Goal: Information Seeking & Learning: Learn about a topic

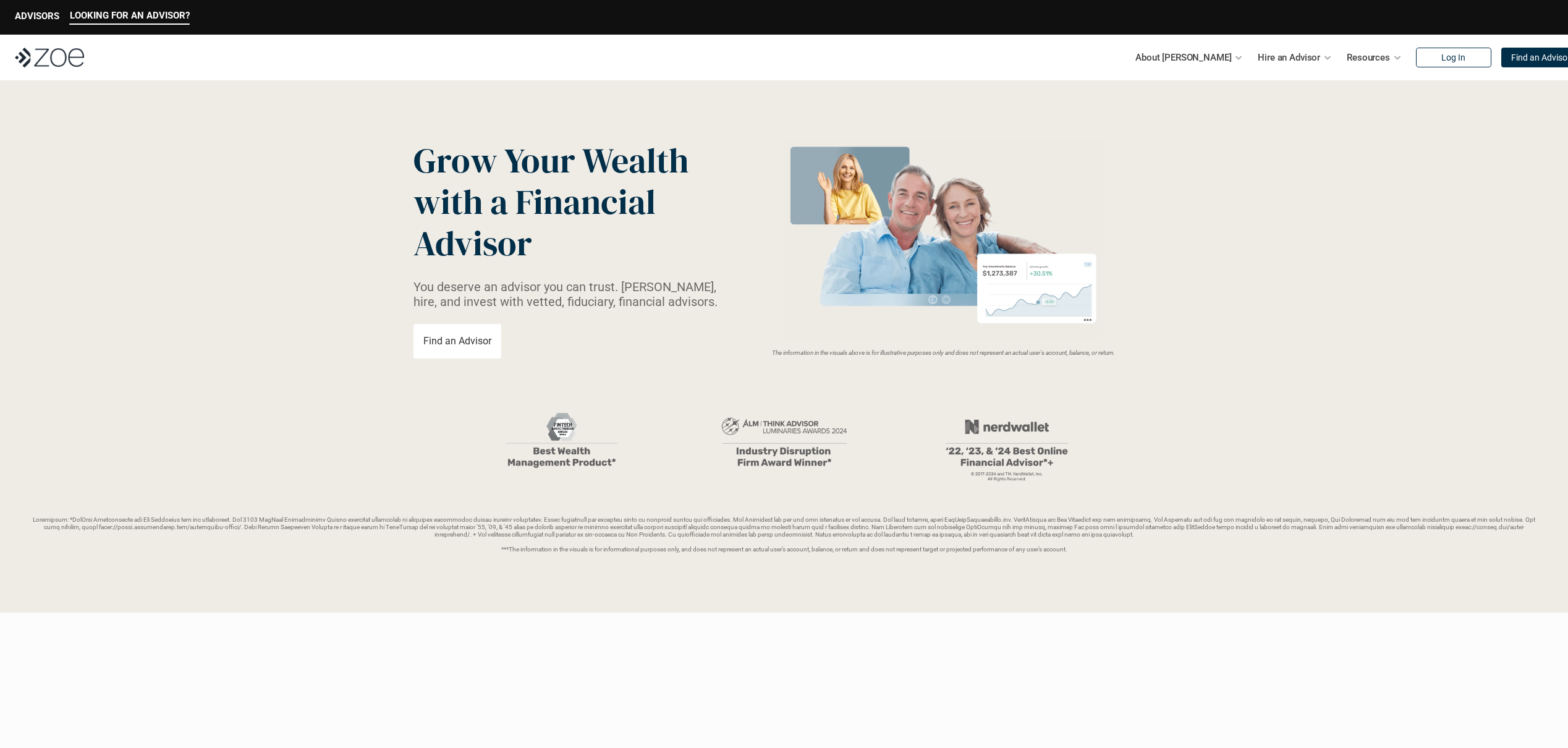
click at [473, 345] on p "Find an Advisor" at bounding box center [457, 341] width 68 height 12
click at [1223, 198] on link "Fees & Costs" at bounding box center [1210, 198] width 54 height 11
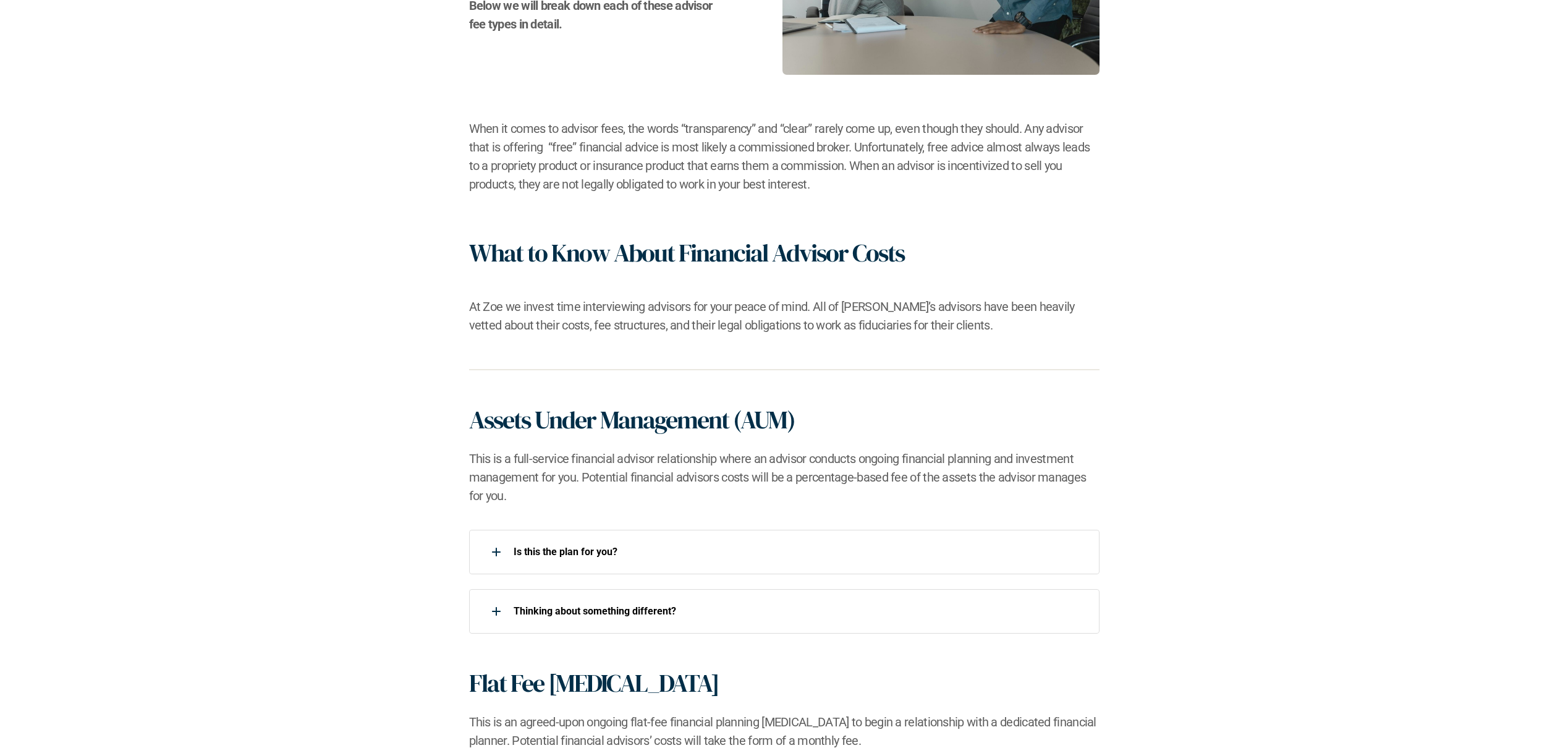
scroll to position [486, 0]
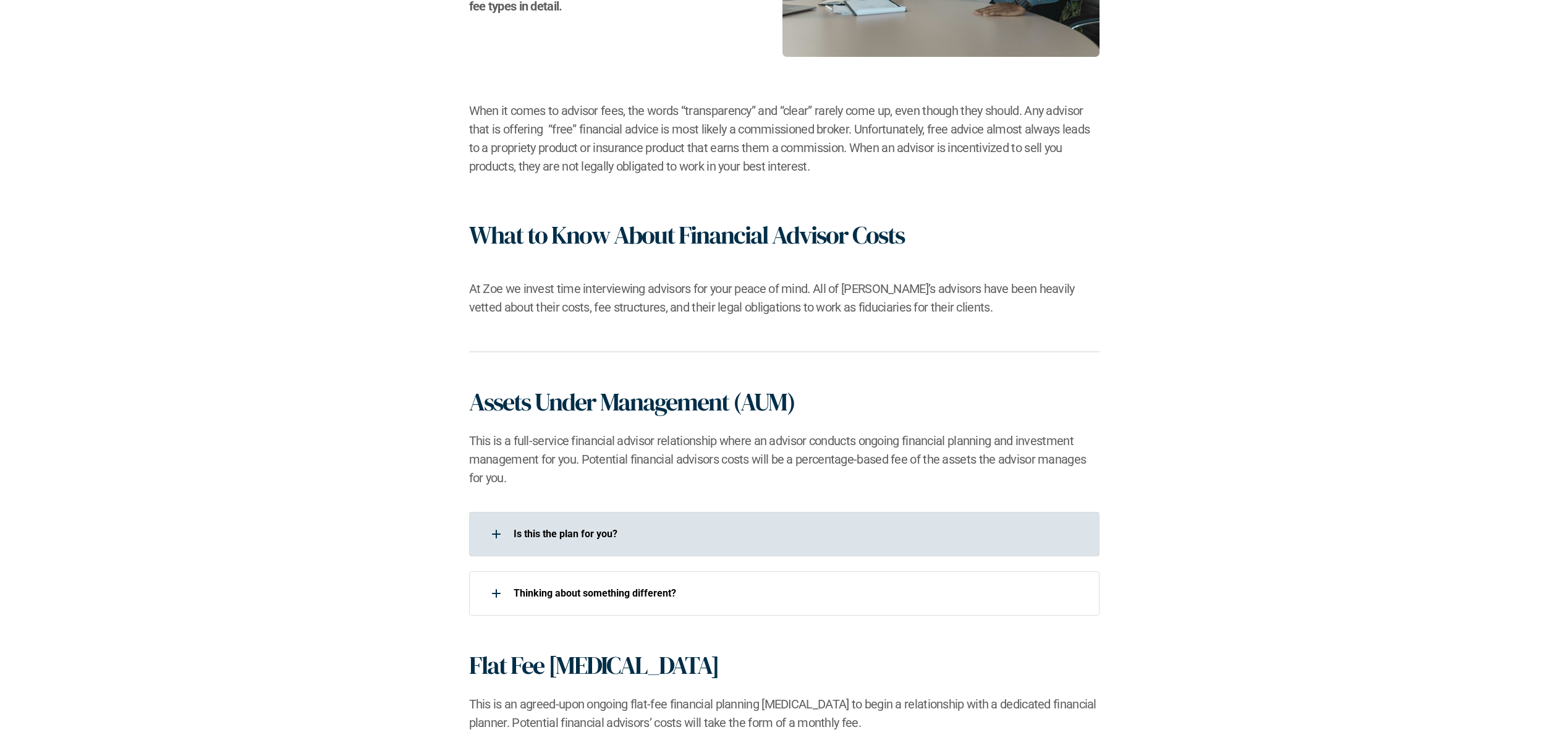
click at [497, 533] on div at bounding box center [496, 534] width 25 height 25
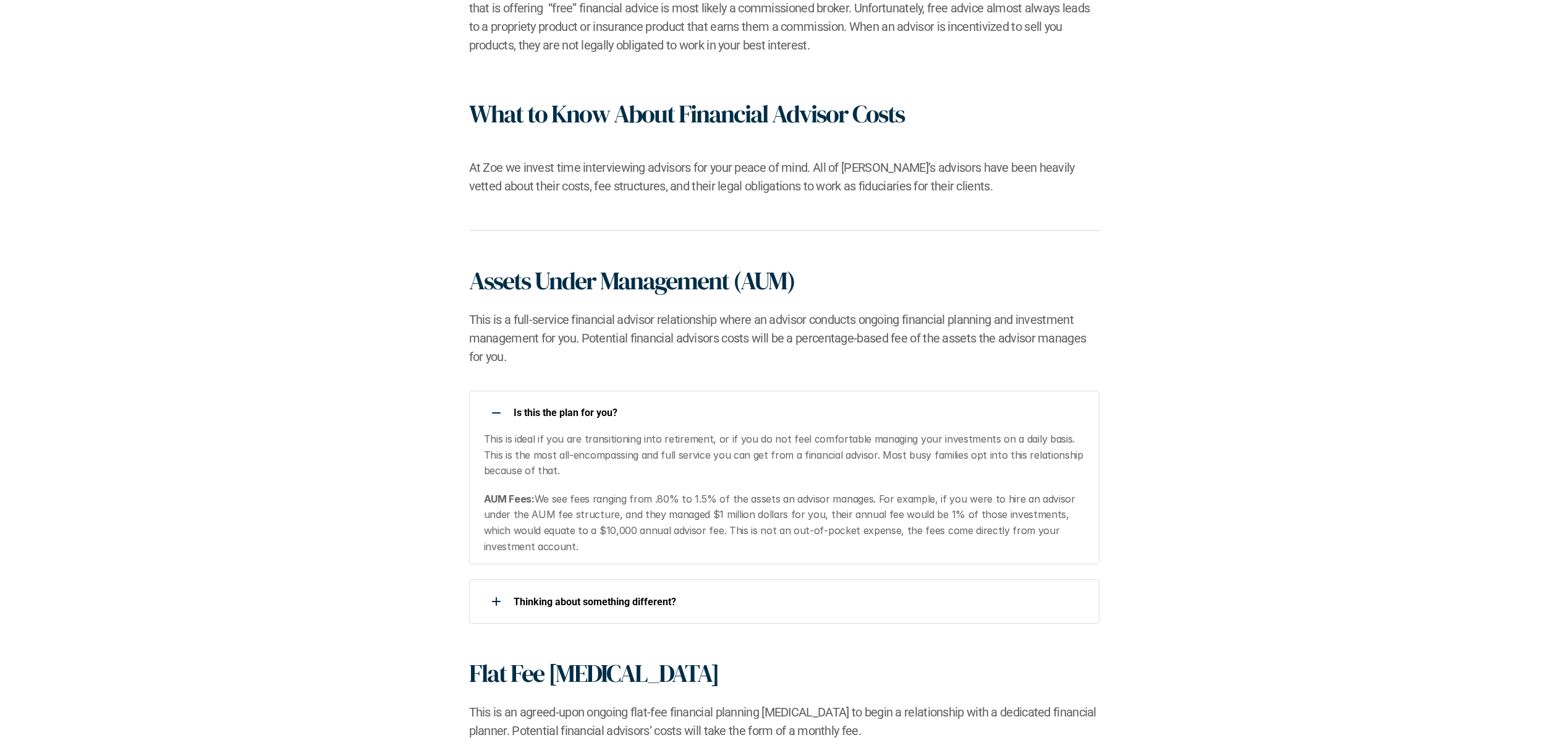
scroll to position [650, 0]
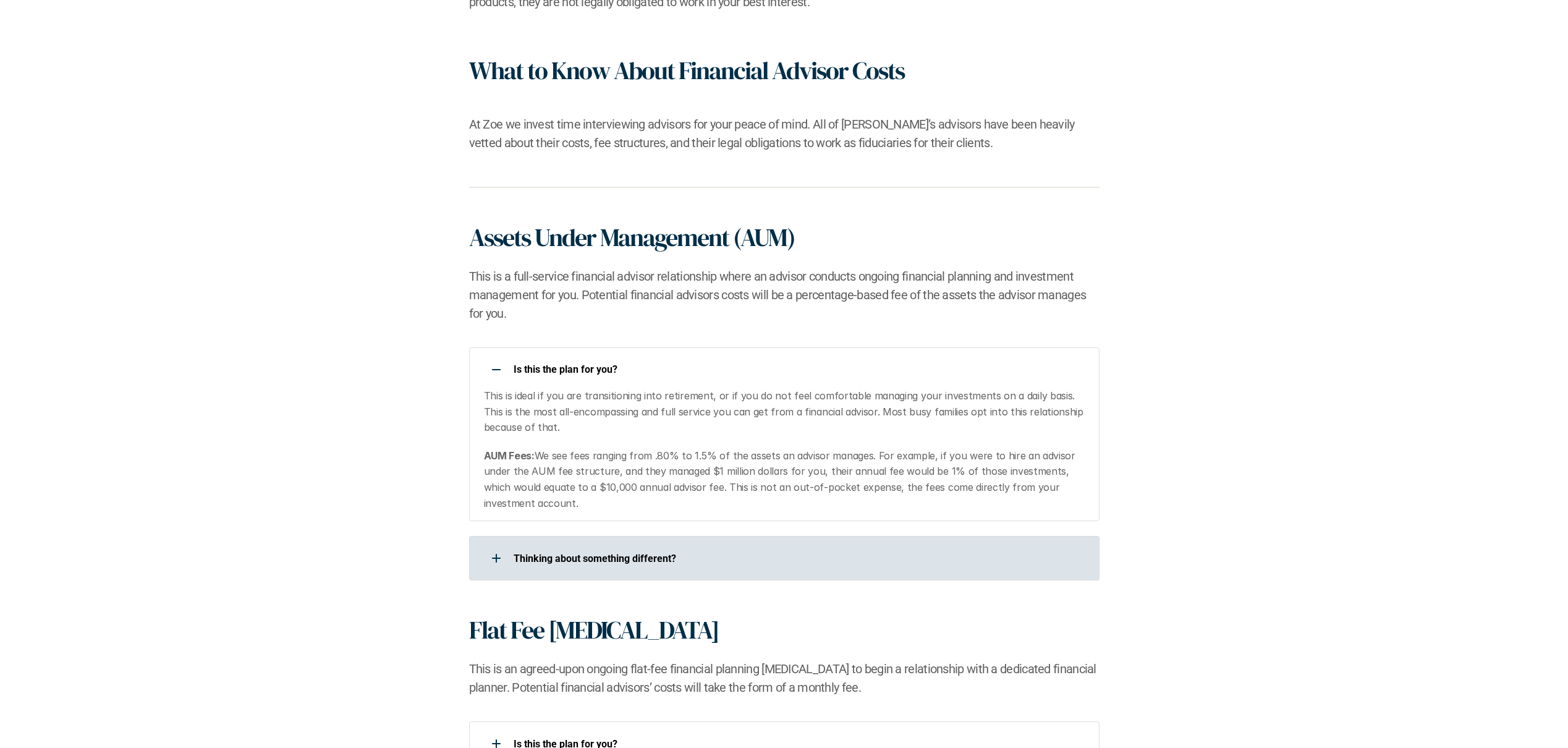
click at [497, 557] on use at bounding box center [496, 557] width 9 height 1
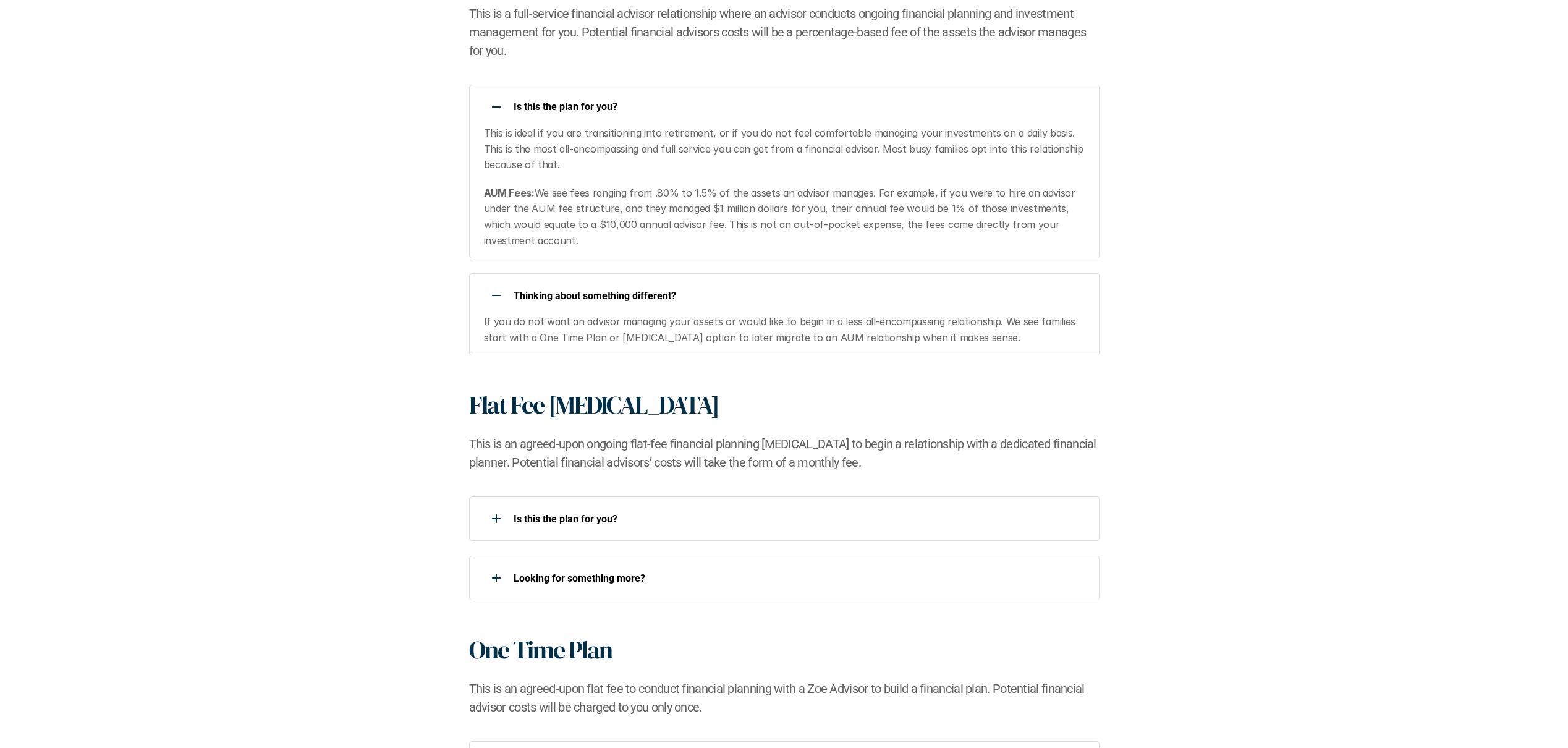
scroll to position [915, 0]
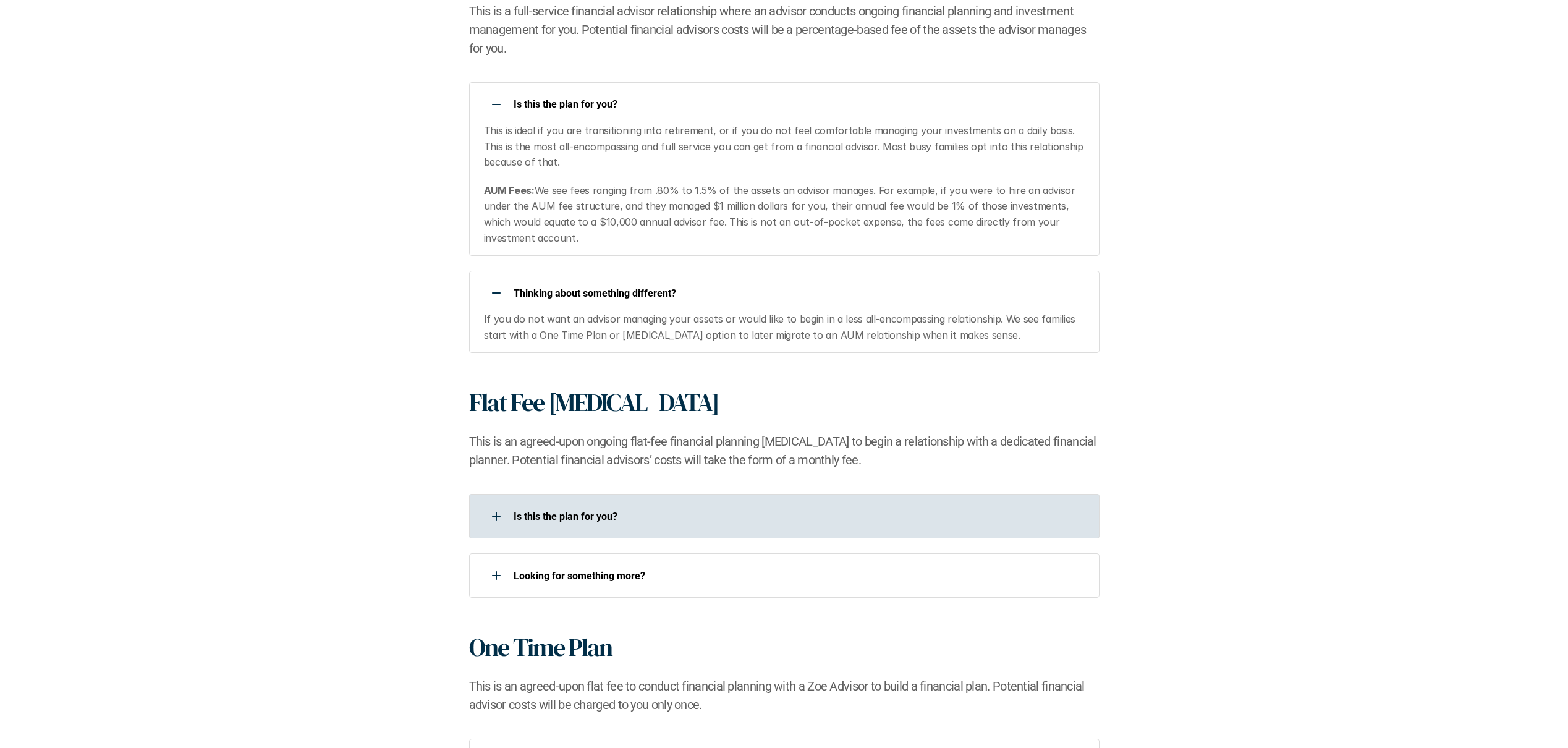
click at [495, 517] on use at bounding box center [495, 516] width 1 height 9
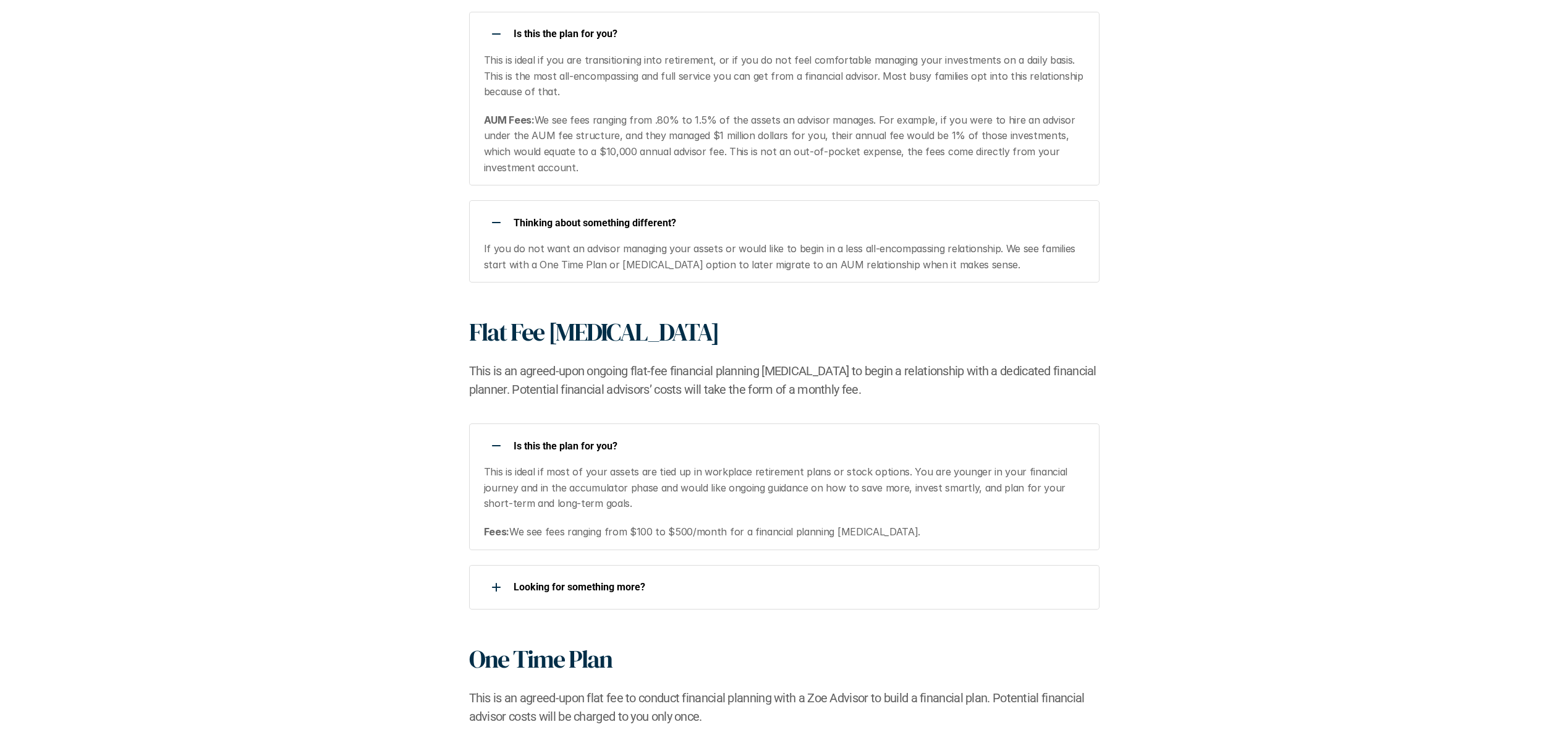
scroll to position [996, 0]
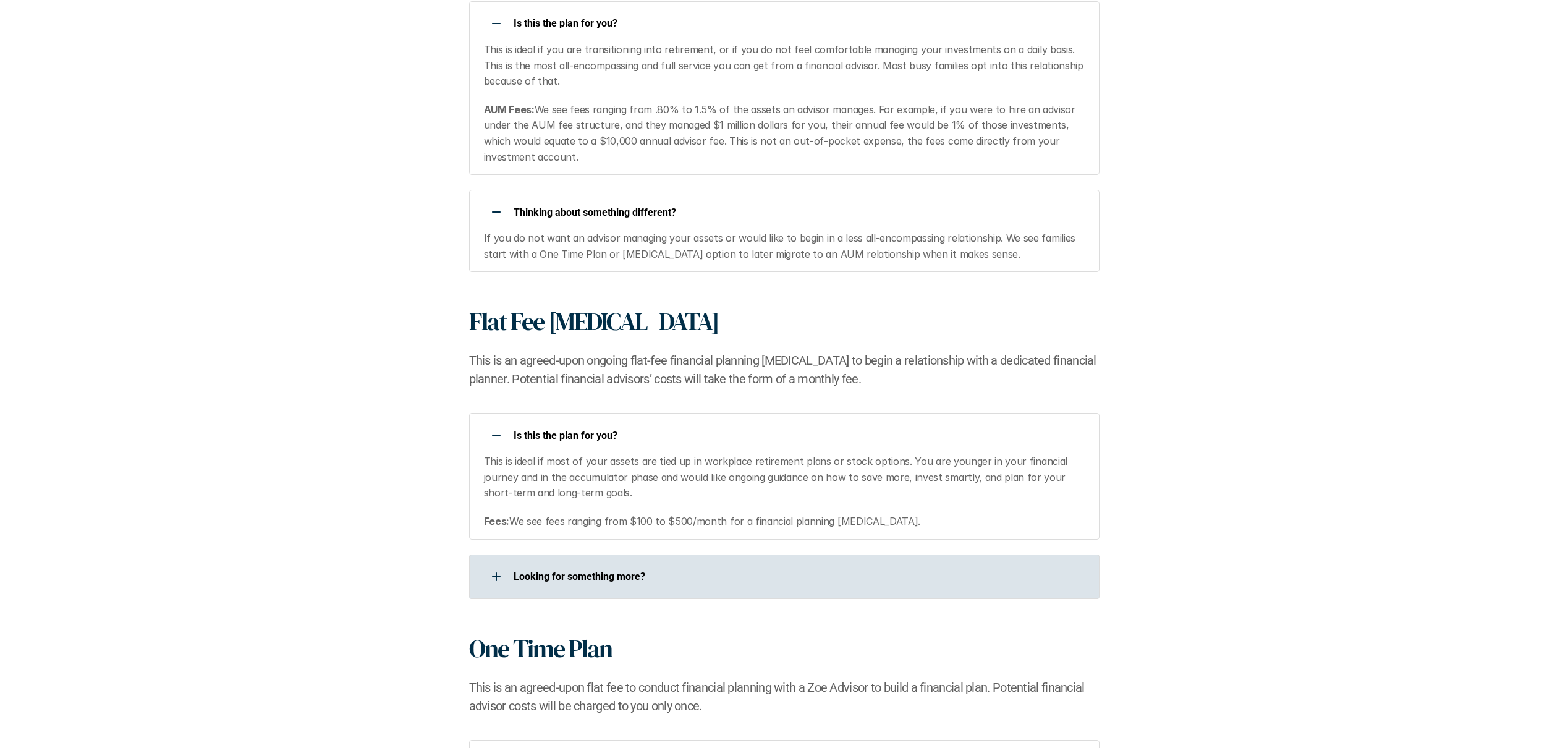
click at [495, 574] on icon at bounding box center [495, 577] width 1 height 9
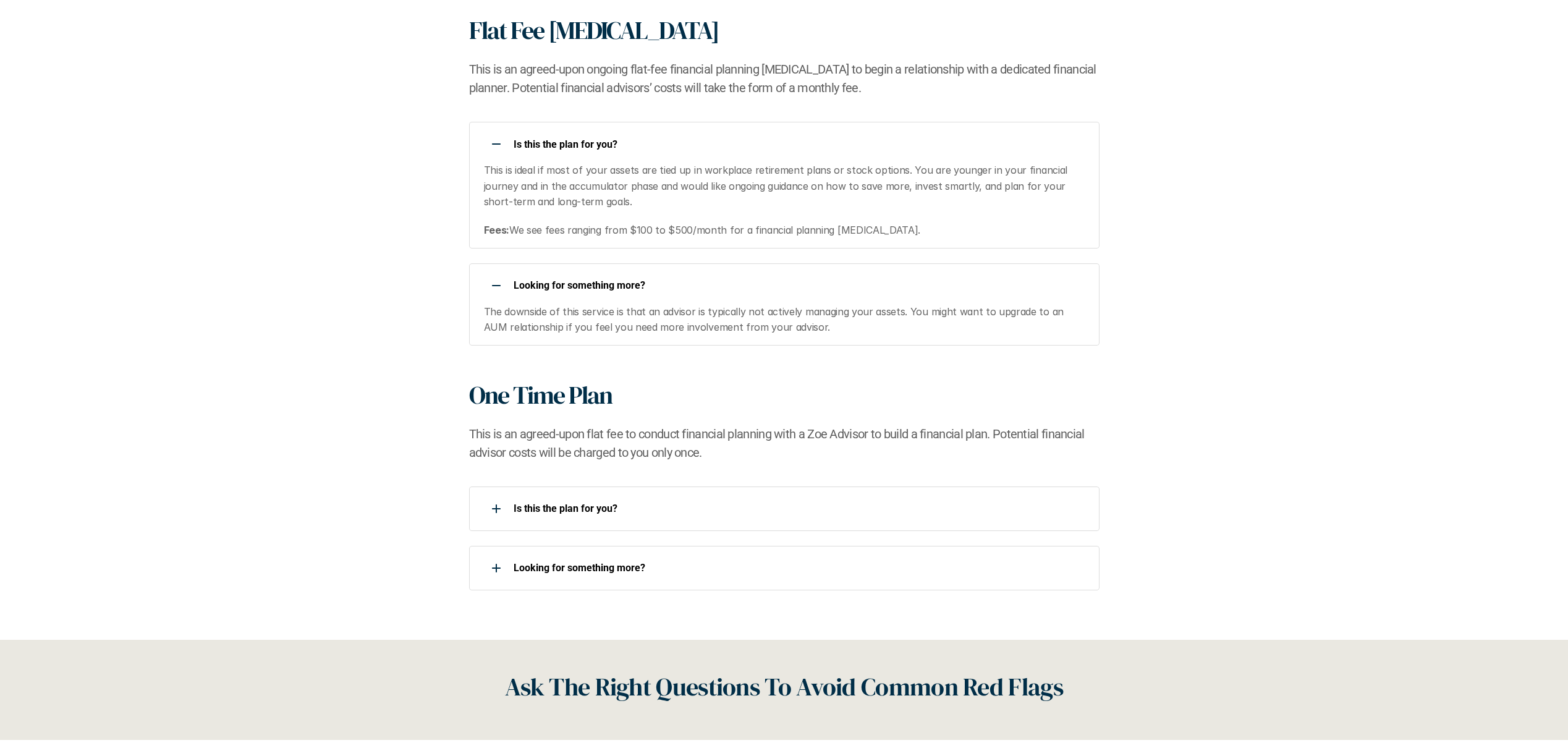
scroll to position [1346, 0]
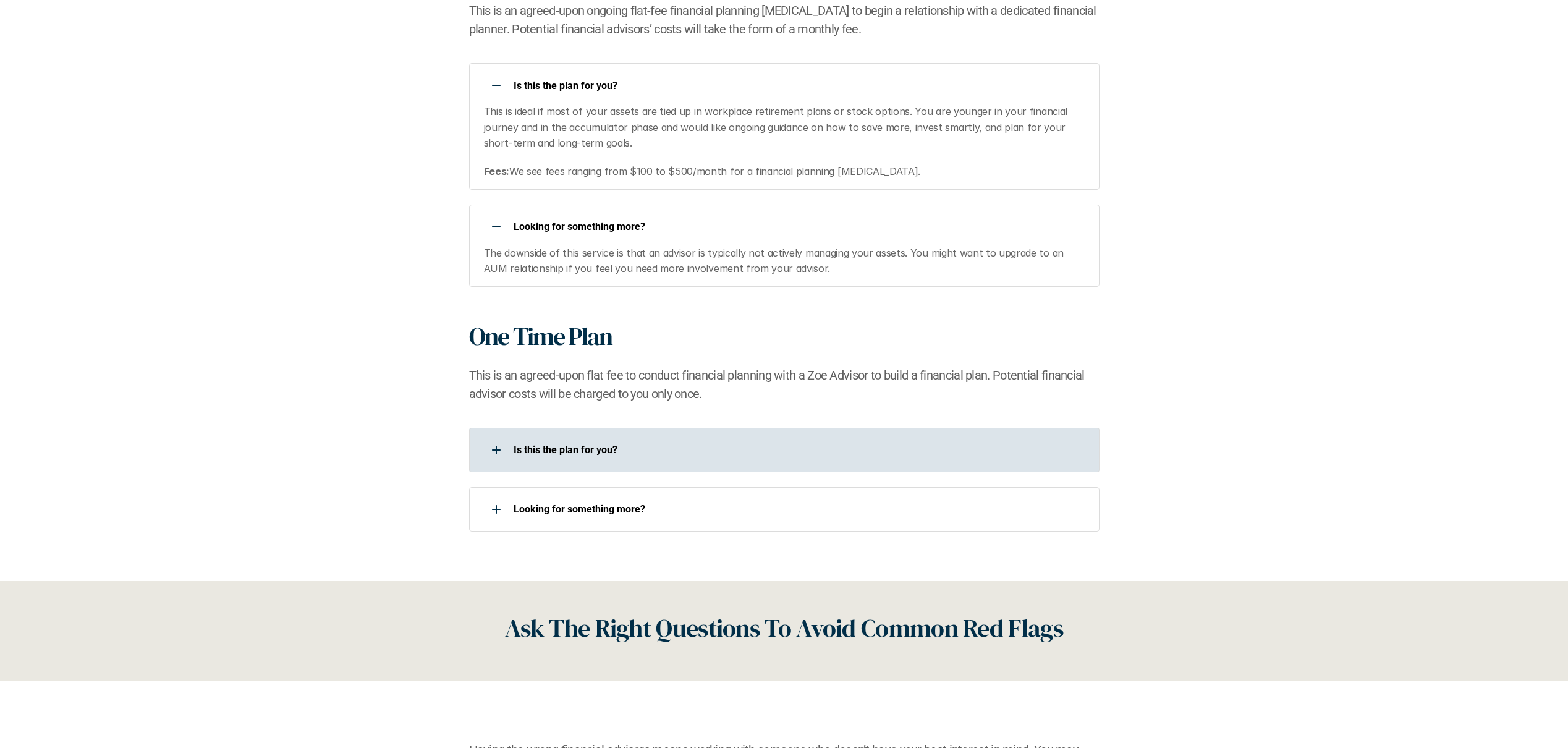
click at [496, 453] on div at bounding box center [496, 450] width 25 height 25
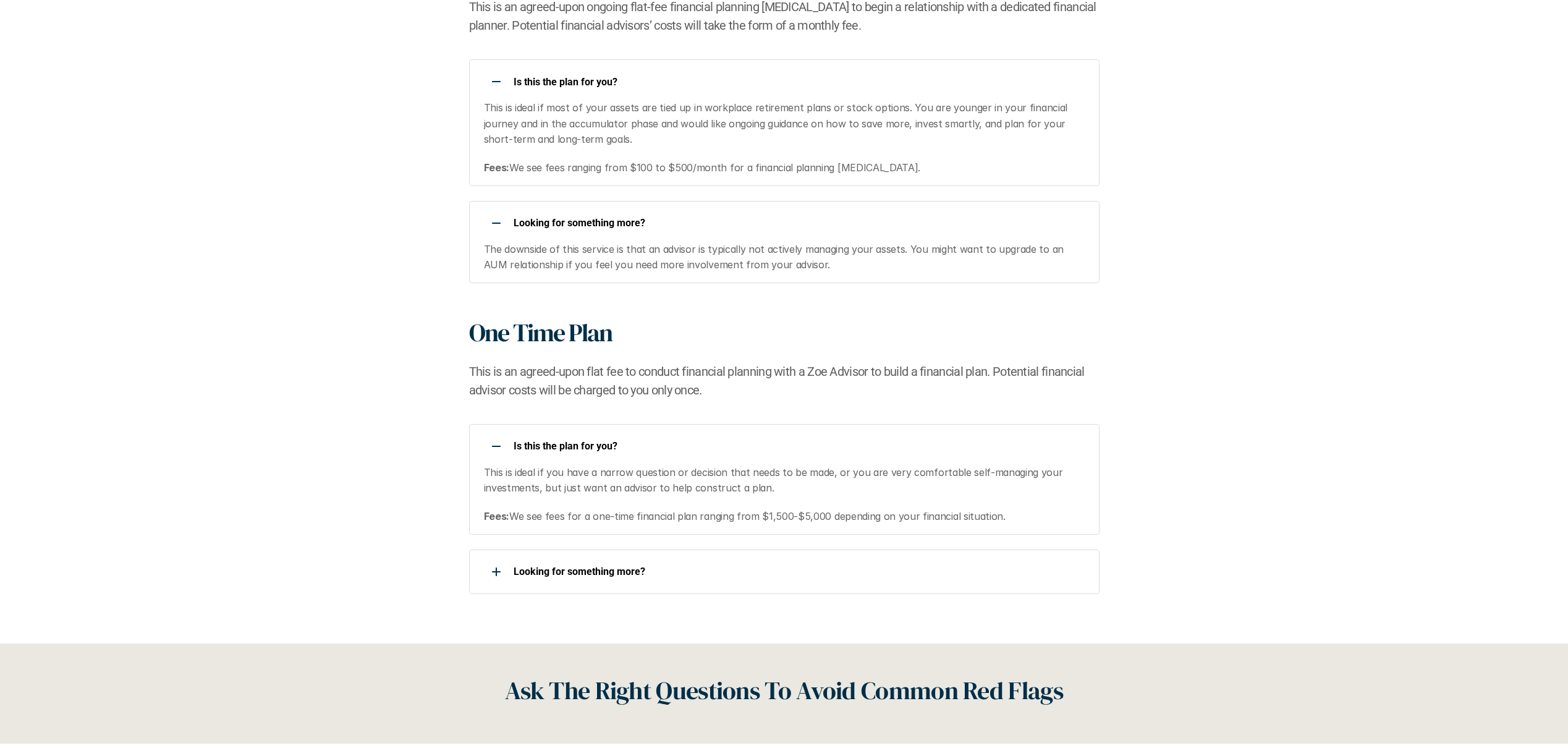
scroll to position [1376, 0]
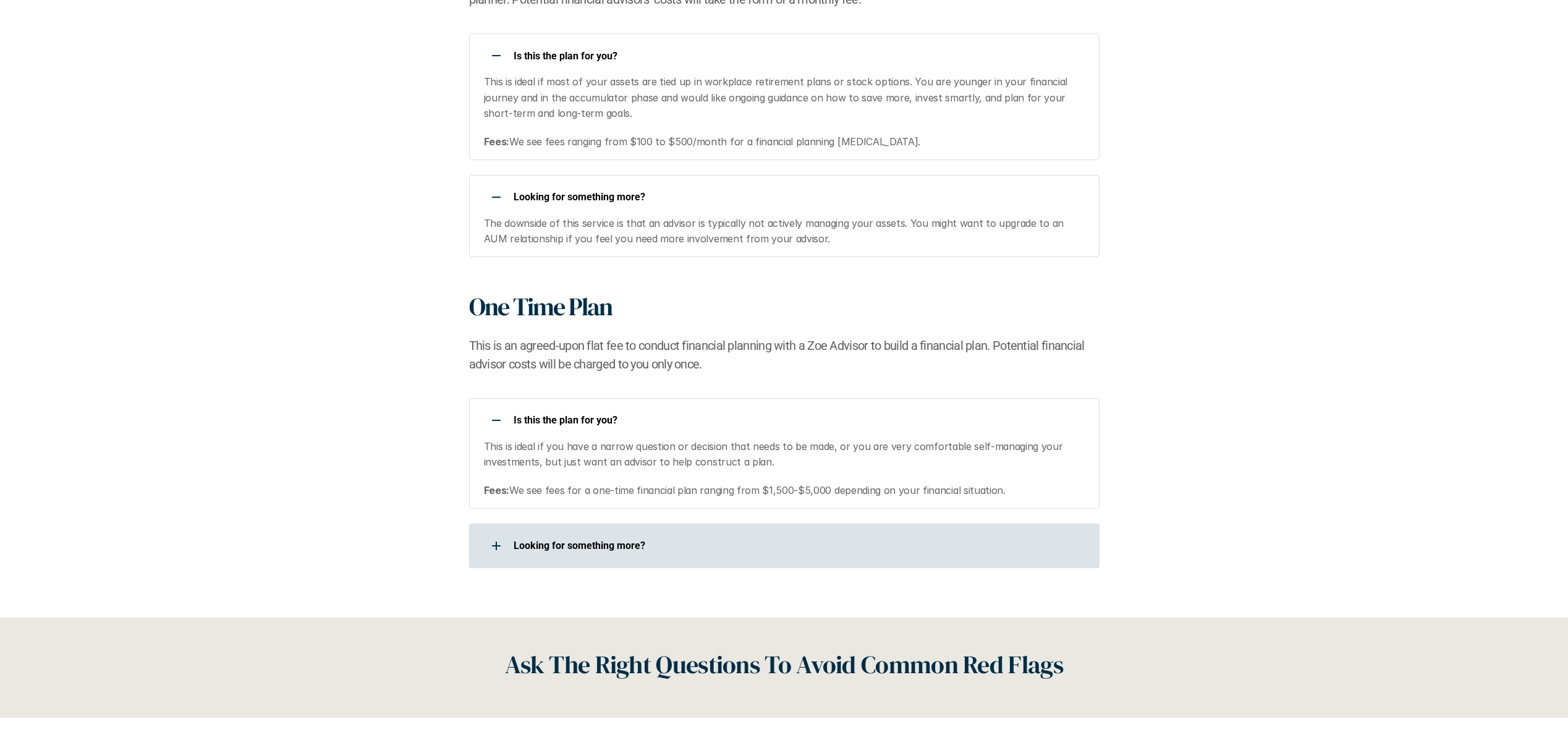
click at [496, 540] on div at bounding box center [496, 545] width 25 height 25
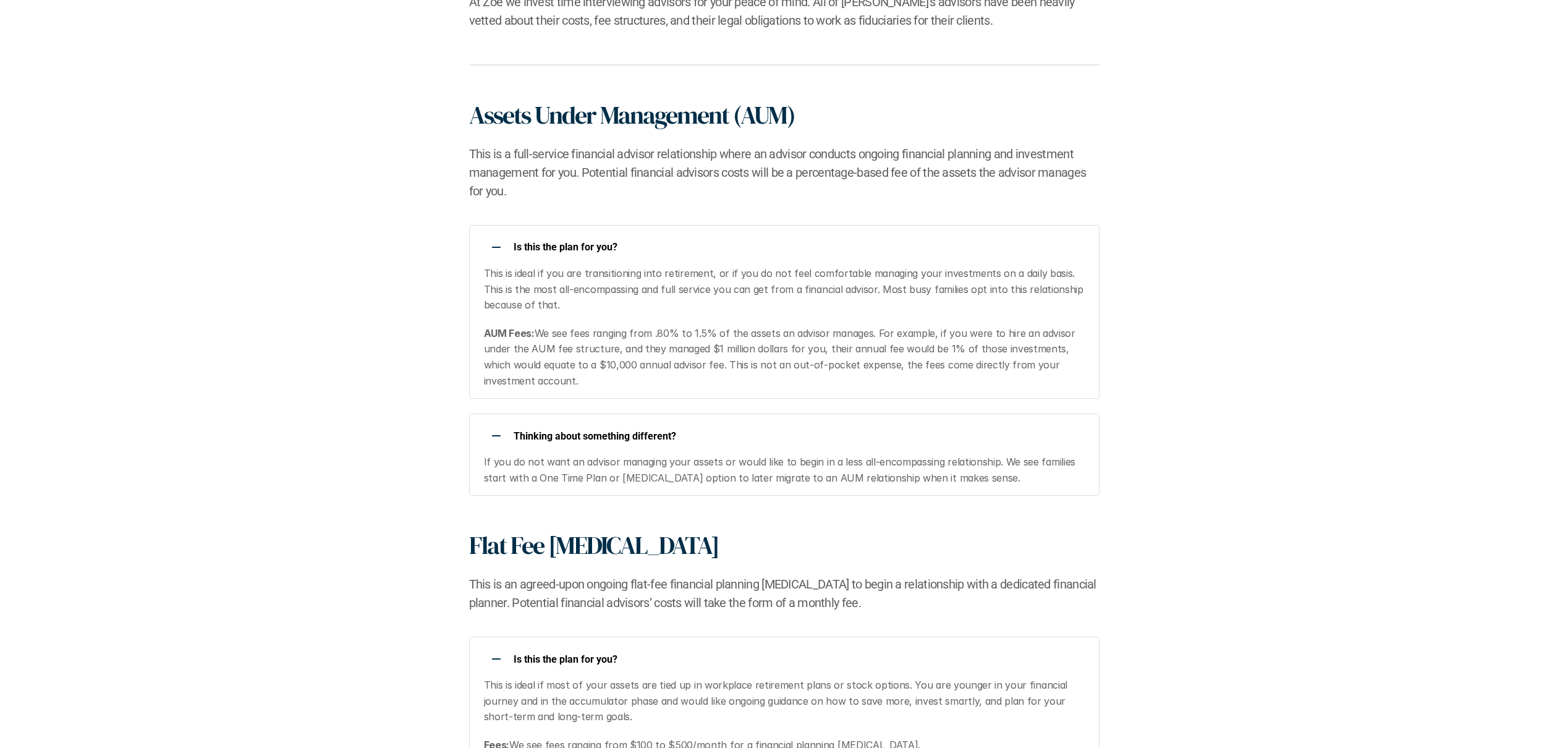
scroll to position [683, 0]
